Goal: Task Accomplishment & Management: Use online tool/utility

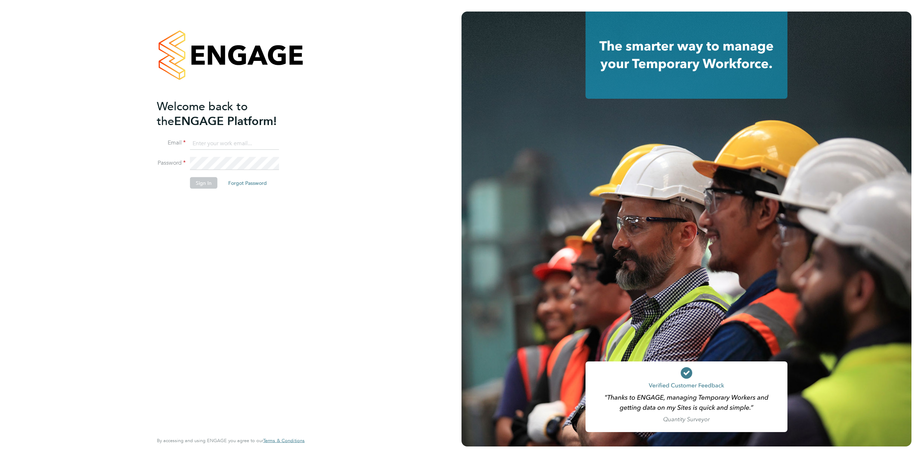
type input "helpdesk@wills-security.co.uk"
click at [202, 181] on button "Sign In" at bounding box center [203, 183] width 27 height 12
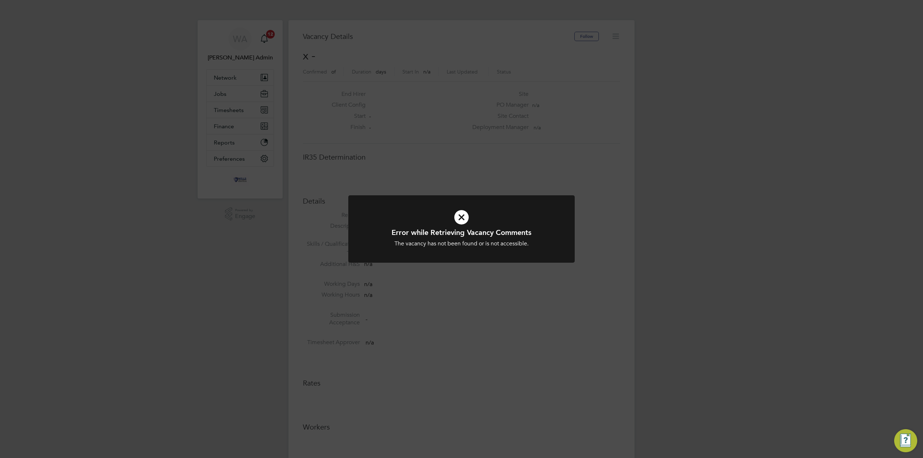
scroll to position [12, 155]
drag, startPoint x: 298, startPoint y: 66, endPoint x: 480, endPoint y: 180, distance: 215.1
click at [299, 67] on div "Error while Retrieving Vacancy Comments The vacancy has not been found or is no…" at bounding box center [461, 229] width 923 height 458
click at [505, 148] on div "Error while Retrieving Vacancy Comments The vacancy has not been found or is no…" at bounding box center [461, 229] width 923 height 458
drag, startPoint x: 386, startPoint y: 194, endPoint x: 401, endPoint y: 184, distance: 18.6
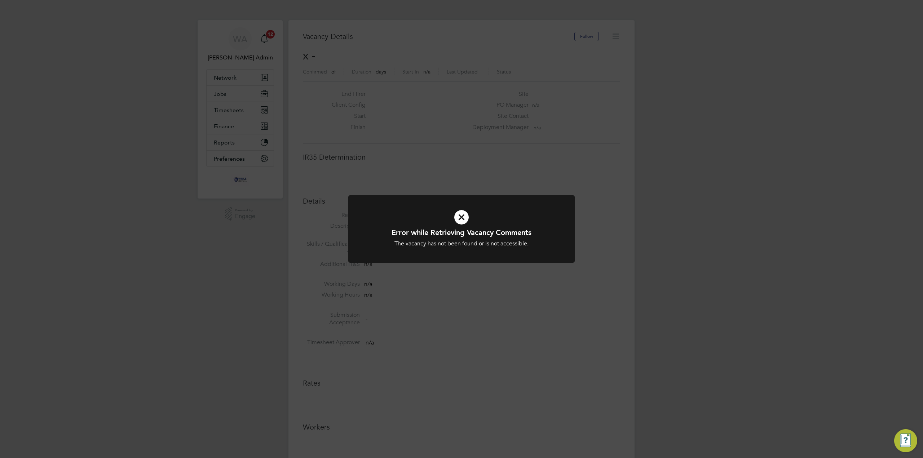
click at [389, 192] on div "Error while Retrieving Vacancy Comments The vacancy has not been found or is no…" at bounding box center [461, 229] width 923 height 458
click at [405, 180] on div "Error while Retrieving Vacancy Comments The vacancy has not been found or is no…" at bounding box center [461, 229] width 923 height 458
drag, startPoint x: 448, startPoint y: 126, endPoint x: 276, endPoint y: 36, distance: 194.9
click at [445, 123] on div "Error while Retrieving Vacancy Comments The vacancy has not been found or is no…" at bounding box center [461, 229] width 923 height 458
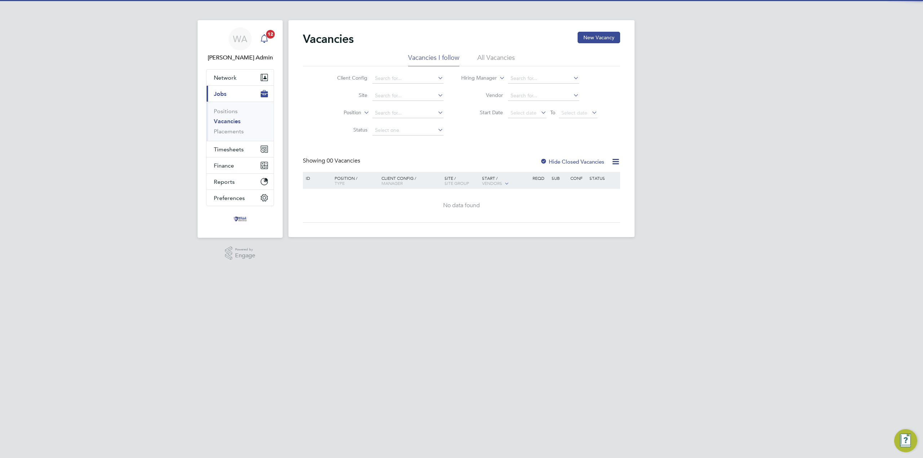
click at [267, 40] on icon "Main navigation" at bounding box center [264, 38] width 9 height 9
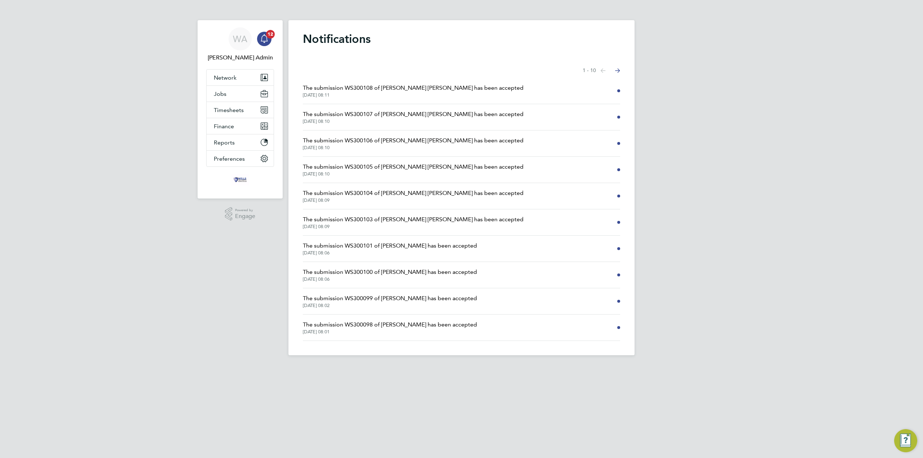
click at [622, 69] on button "Next page" at bounding box center [618, 70] width 14 height 14
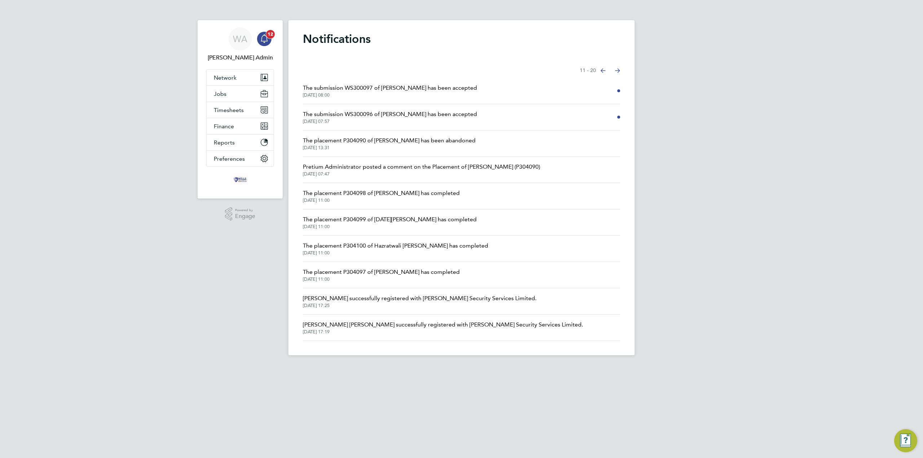
click at [265, 34] on icon "Main navigation" at bounding box center [264, 38] width 9 height 9
click at [240, 109] on span "Timesheets" at bounding box center [229, 110] width 30 height 7
click at [235, 124] on link "Timesheets" at bounding box center [229, 127] width 30 height 7
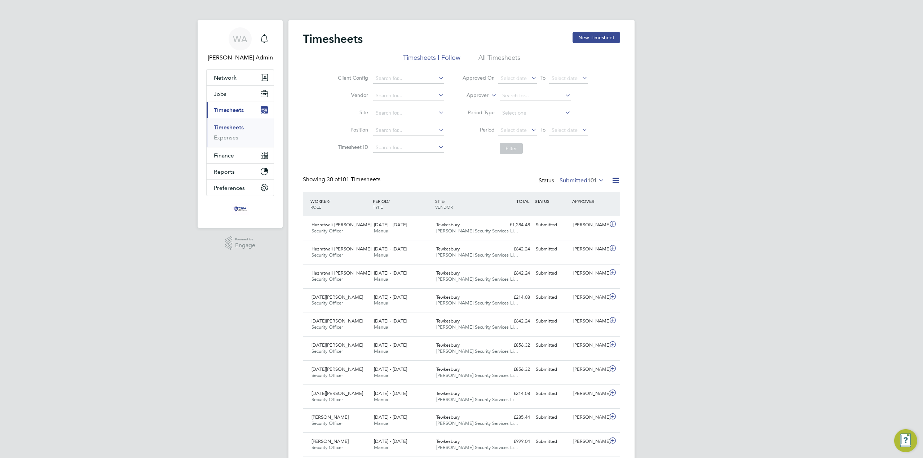
click at [229, 125] on link "Timesheets" at bounding box center [229, 127] width 30 height 7
